Goal: Check status: Check status

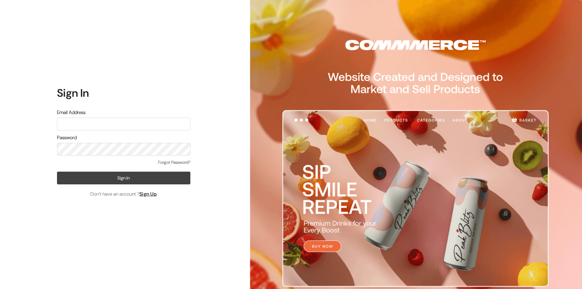
type input "hello@tunai.in"
click at [105, 178] on button "Sign In" at bounding box center [123, 177] width 133 height 13
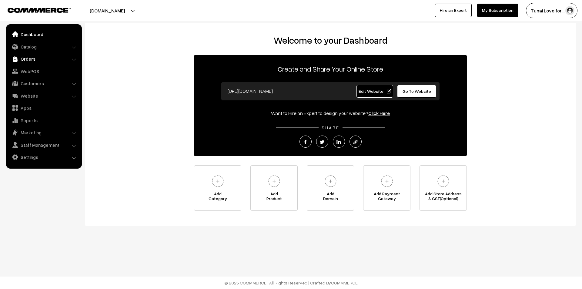
click at [32, 60] on link "Orders" at bounding box center [44, 58] width 72 height 11
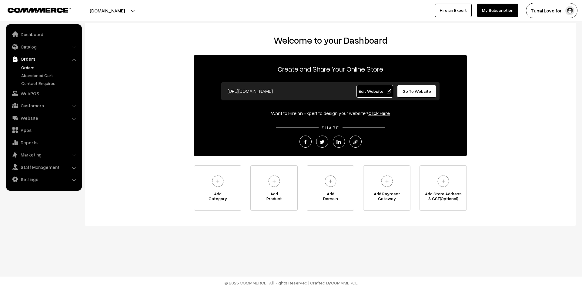
click at [31, 68] on link "Orders" at bounding box center [50, 67] width 60 height 6
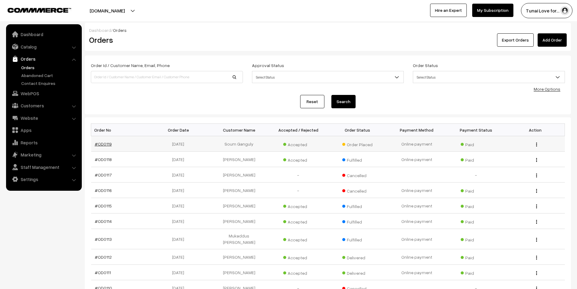
click at [105, 143] on link "#OD0119" at bounding box center [103, 143] width 17 height 5
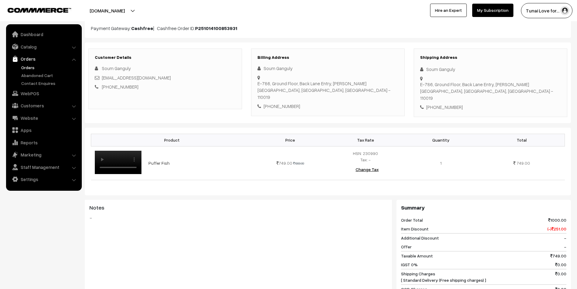
scroll to position [36, 0]
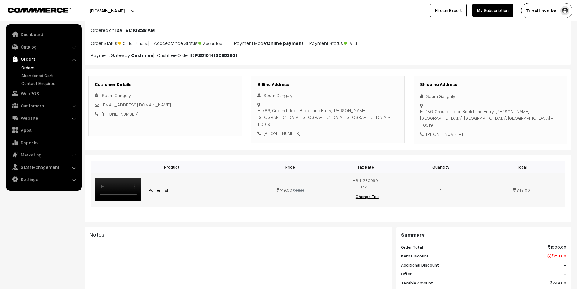
click at [119, 191] on video "Your browser does not support the video tag." at bounding box center [118, 189] width 47 height 23
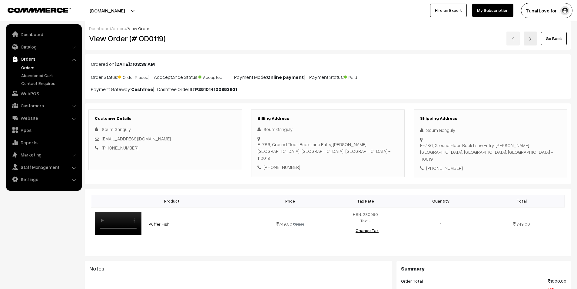
scroll to position [0, 0]
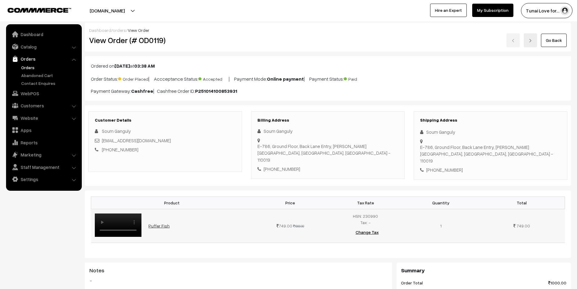
click at [162, 228] on link "Puffer Fish" at bounding box center [158, 225] width 21 height 5
